Goal: Task Accomplishment & Management: Use online tool/utility

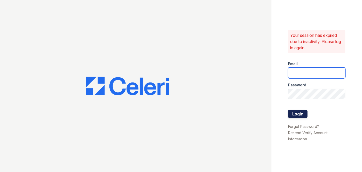
type input "[EMAIL_ADDRESS][PERSON_NAME][DOMAIN_NAME]"
click at [295, 116] on button "Login" at bounding box center [297, 114] width 19 height 8
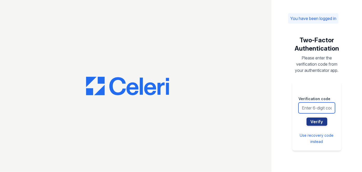
click at [306, 107] on input "text" at bounding box center [317, 108] width 37 height 11
type input "936547"
click at [307, 118] on button "Verify" at bounding box center [317, 122] width 21 height 8
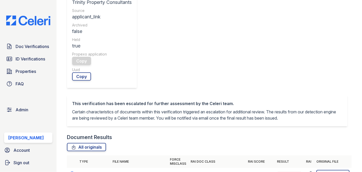
scroll to position [236, 0]
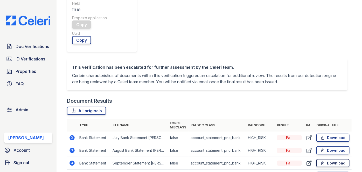
click at [323, 159] on link "Download" at bounding box center [333, 163] width 33 height 8
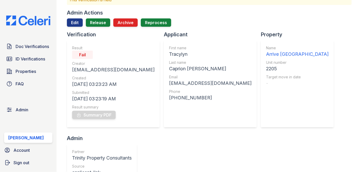
scroll to position [23, 0]
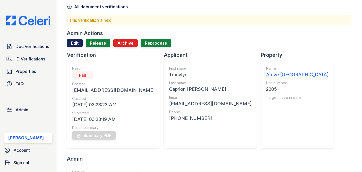
click at [72, 46] on link "Edit" at bounding box center [75, 43] width 16 height 8
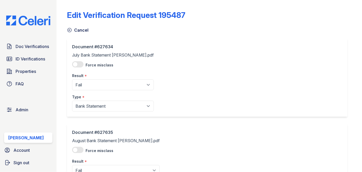
scroll to position [47, 0]
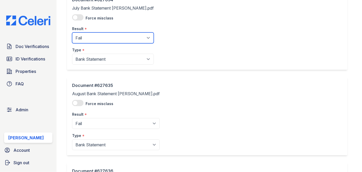
click at [91, 39] on select "Pending Sent Started Processing Pass Fail Caution Error N/A" at bounding box center [113, 37] width 82 height 11
select select "pass"
click at [72, 32] on select "Pending Sent Started Processing Pass Fail Caution Error N/A" at bounding box center [113, 37] width 82 height 11
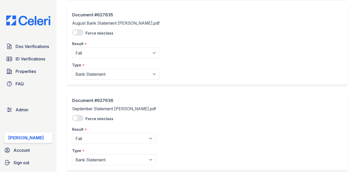
scroll to position [118, 0]
click at [90, 55] on select "Pending Sent Started Processing Pass Fail Caution Error N/A" at bounding box center [116, 52] width 88 height 11
click at [89, 53] on select "Pending Sent Started Processing Pass Fail Caution Error N/A" at bounding box center [116, 52] width 88 height 11
select select "pass"
click at [72, 47] on select "Pending Sent Started Processing Pass Fail Caution Error N/A" at bounding box center [116, 52] width 88 height 11
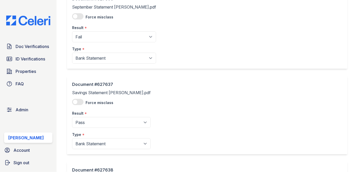
scroll to position [236, 0]
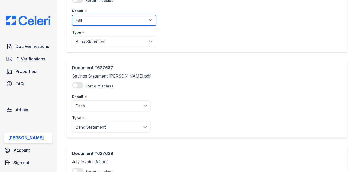
click at [89, 22] on select "Pending Sent Started Processing Pass Fail Caution Error N/A" at bounding box center [114, 20] width 84 height 11
select select "pass"
click at [72, 15] on select "Pending Sent Started Processing Pass Fail Caution Error N/A" at bounding box center [114, 20] width 84 height 11
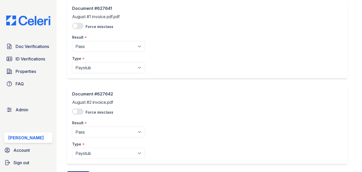
scroll to position [662, 0]
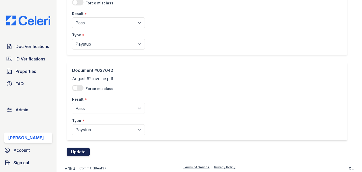
click at [77, 148] on button "Update" at bounding box center [78, 152] width 23 height 8
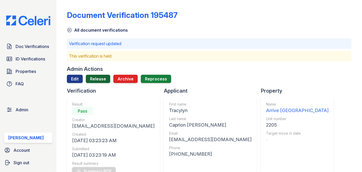
click at [103, 80] on link "Release" at bounding box center [98, 79] width 24 height 8
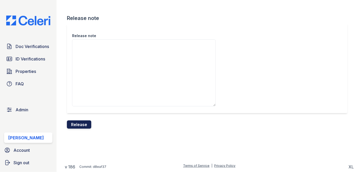
click at [85, 123] on button "Release" at bounding box center [79, 124] width 24 height 8
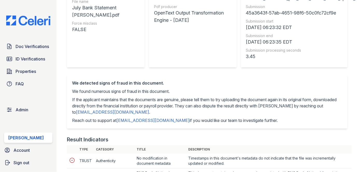
scroll to position [94, 0]
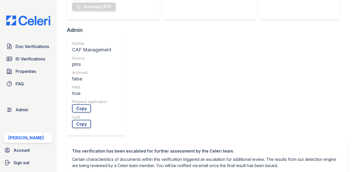
scroll to position [189, 0]
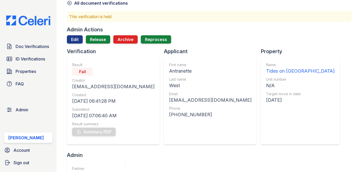
scroll to position [0, 0]
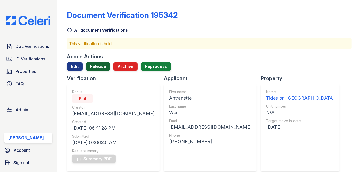
click at [104, 68] on link "Release" at bounding box center [98, 66] width 24 height 8
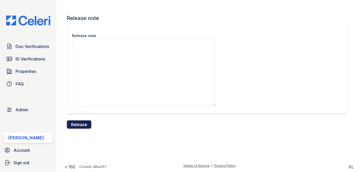
click at [84, 126] on button "Release" at bounding box center [79, 124] width 24 height 8
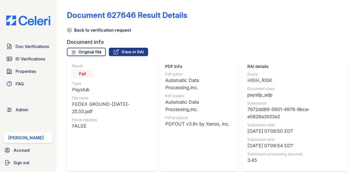
click at [100, 51] on link "Original file" at bounding box center [86, 52] width 39 height 8
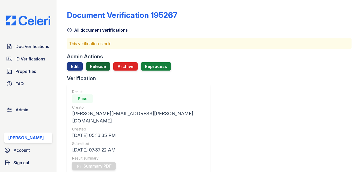
click at [102, 65] on link "Release" at bounding box center [98, 66] width 24 height 8
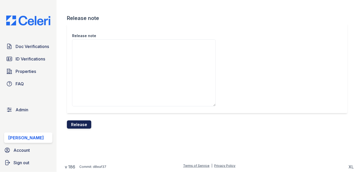
click at [89, 122] on button "Release" at bounding box center [79, 124] width 24 height 8
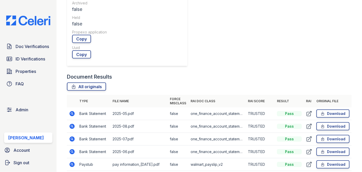
scroll to position [354, 0]
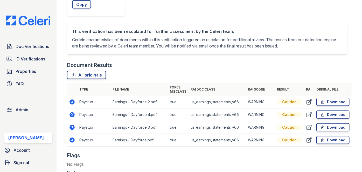
scroll to position [283, 0]
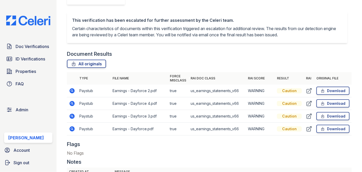
drag, startPoint x: 354, startPoint y: 10, endPoint x: 339, endPoint y: 15, distance: 16.4
click at [354, 10] on main "Document Verification 195492 All document verifications This verification is he…" at bounding box center [210, 86] width 306 height 172
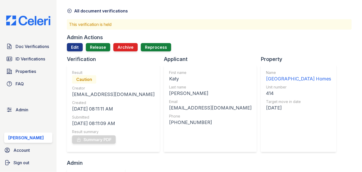
scroll to position [0, 0]
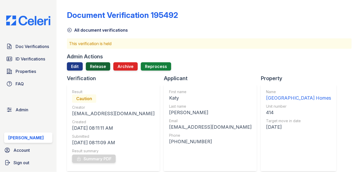
click at [101, 64] on link "Release" at bounding box center [98, 66] width 24 height 8
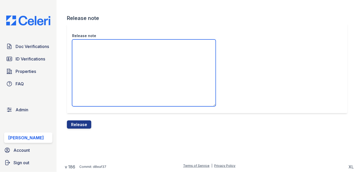
click at [97, 60] on textarea "Release note" at bounding box center [144, 72] width 144 height 67
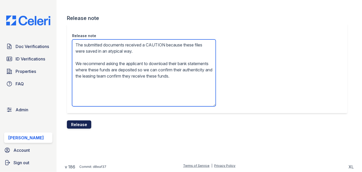
type textarea "The submitted documents received a CAUTION because these files were saved in an…"
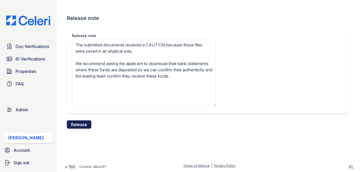
click at [84, 124] on button "Release" at bounding box center [79, 124] width 24 height 8
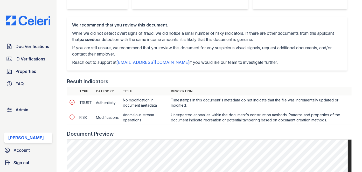
scroll to position [236, 0]
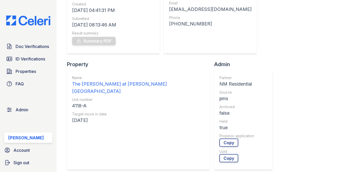
scroll to position [23, 0]
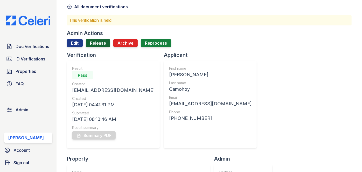
click at [99, 45] on link "Release" at bounding box center [98, 43] width 24 height 8
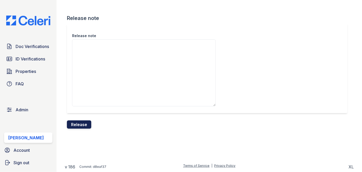
click at [87, 123] on button "Release" at bounding box center [79, 124] width 24 height 8
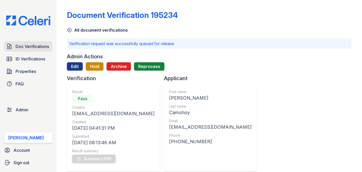
click at [41, 44] on span "Doc Verifications" at bounding box center [32, 46] width 33 height 6
